Goal: Find specific page/section: Find specific page/section

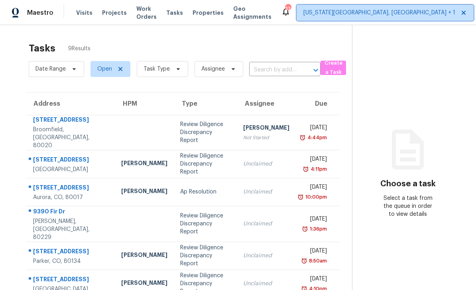
click at [366, 18] on span "Colorado Springs, CO + 1" at bounding box center [385, 13] width 177 height 16
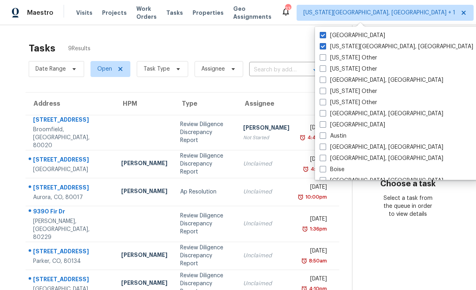
click at [323, 34] on span at bounding box center [323, 35] width 6 height 6
click at [323, 34] on input "Denver" at bounding box center [322, 33] width 5 height 5
checkbox input "false"
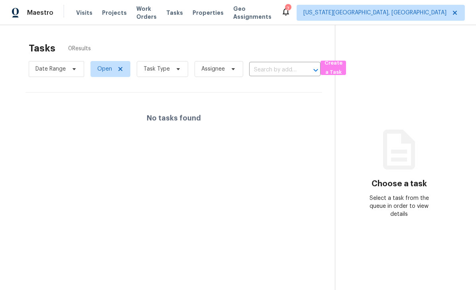
click at [181, 12] on span "Tasks" at bounding box center [174, 13] width 17 height 6
click at [177, 10] on span "Tasks" at bounding box center [174, 13] width 17 height 6
click at [222, 9] on span "Properties" at bounding box center [208, 13] width 31 height 8
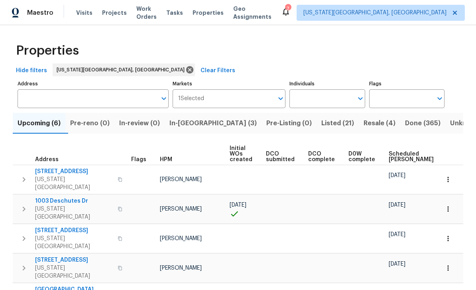
click at [156, 16] on span "Work Orders" at bounding box center [146, 13] width 20 height 16
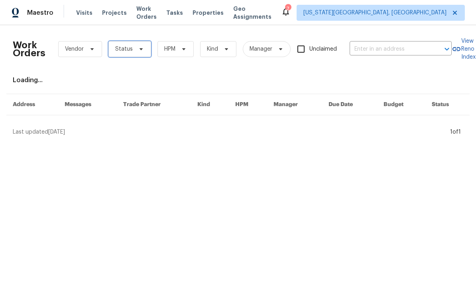
click at [143, 52] on span "Status" at bounding box center [129, 49] width 43 height 16
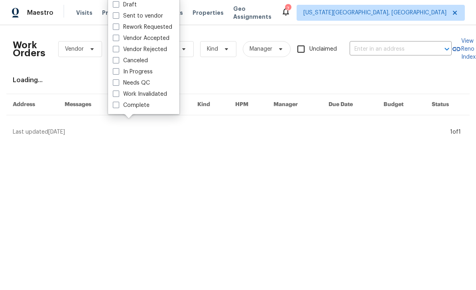
click at [120, 83] on label "Needs QC" at bounding box center [131, 83] width 37 height 8
click at [118, 83] on input "Needs QC" at bounding box center [115, 81] width 5 height 5
checkbox input "true"
